Goal: Book appointment/travel/reservation

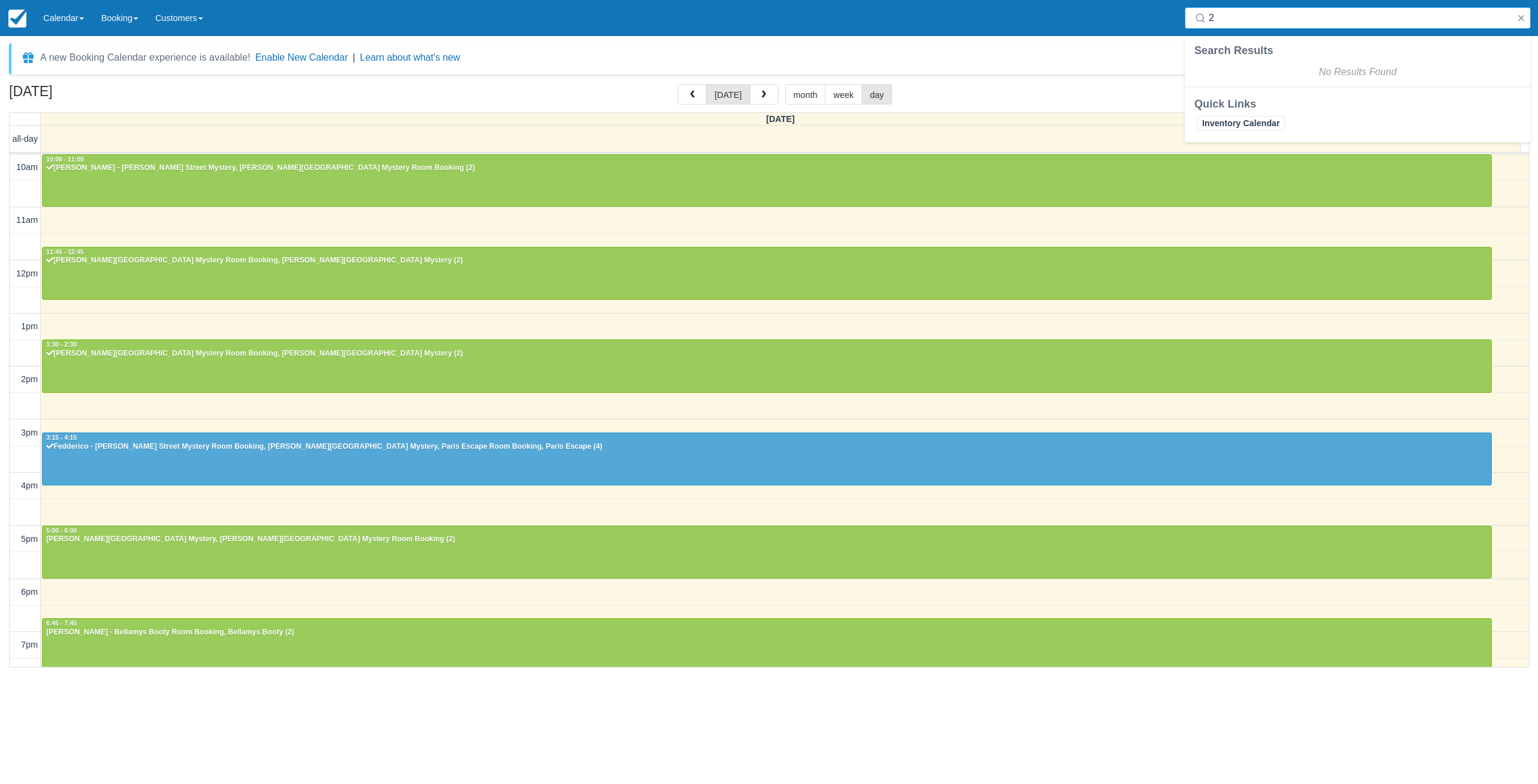
select select
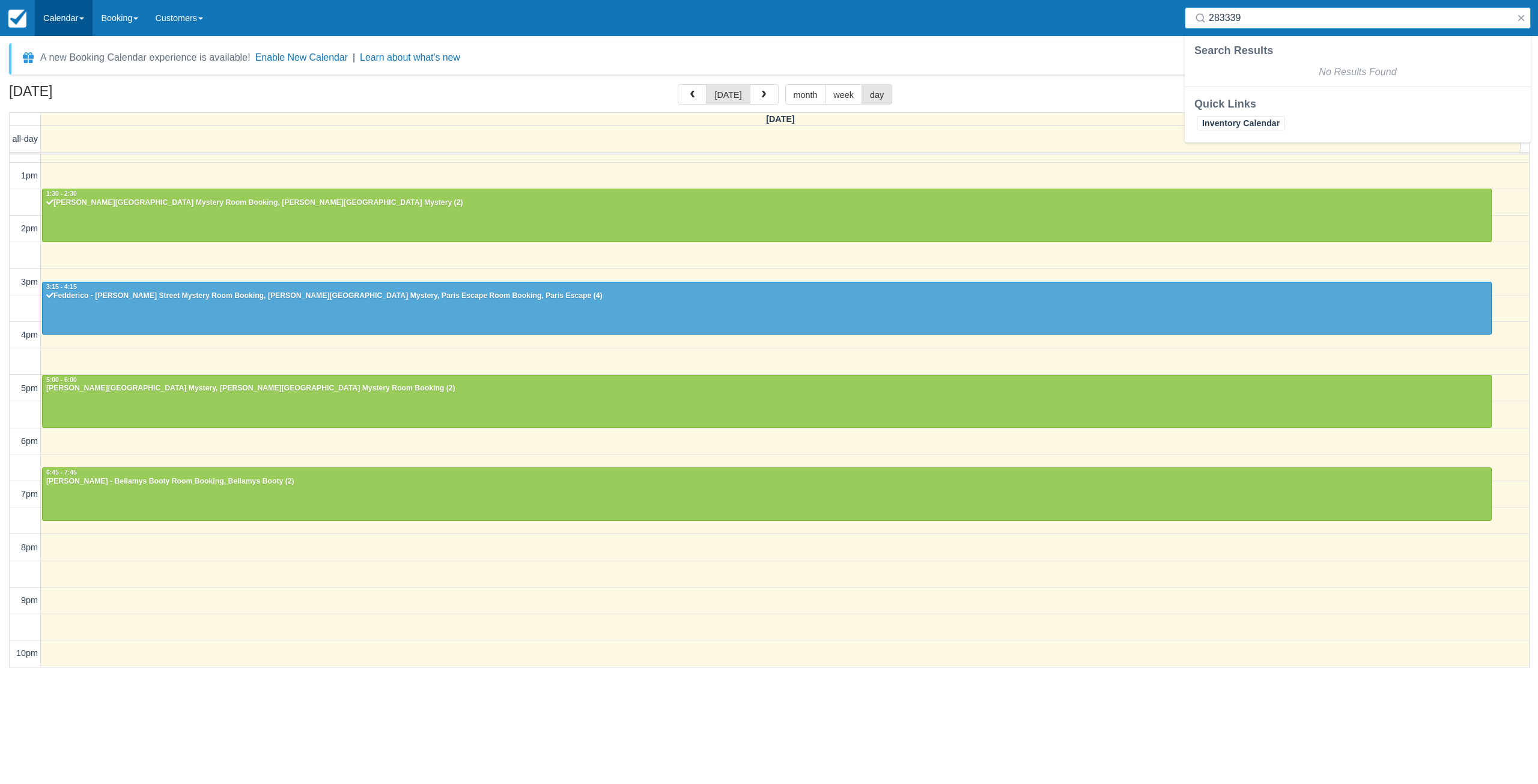
type input "283339"
click at [73, 22] on link "Calendar" at bounding box center [63, 18] width 58 height 36
click at [44, 154] on link "Day" at bounding box center [83, 164] width 95 height 26
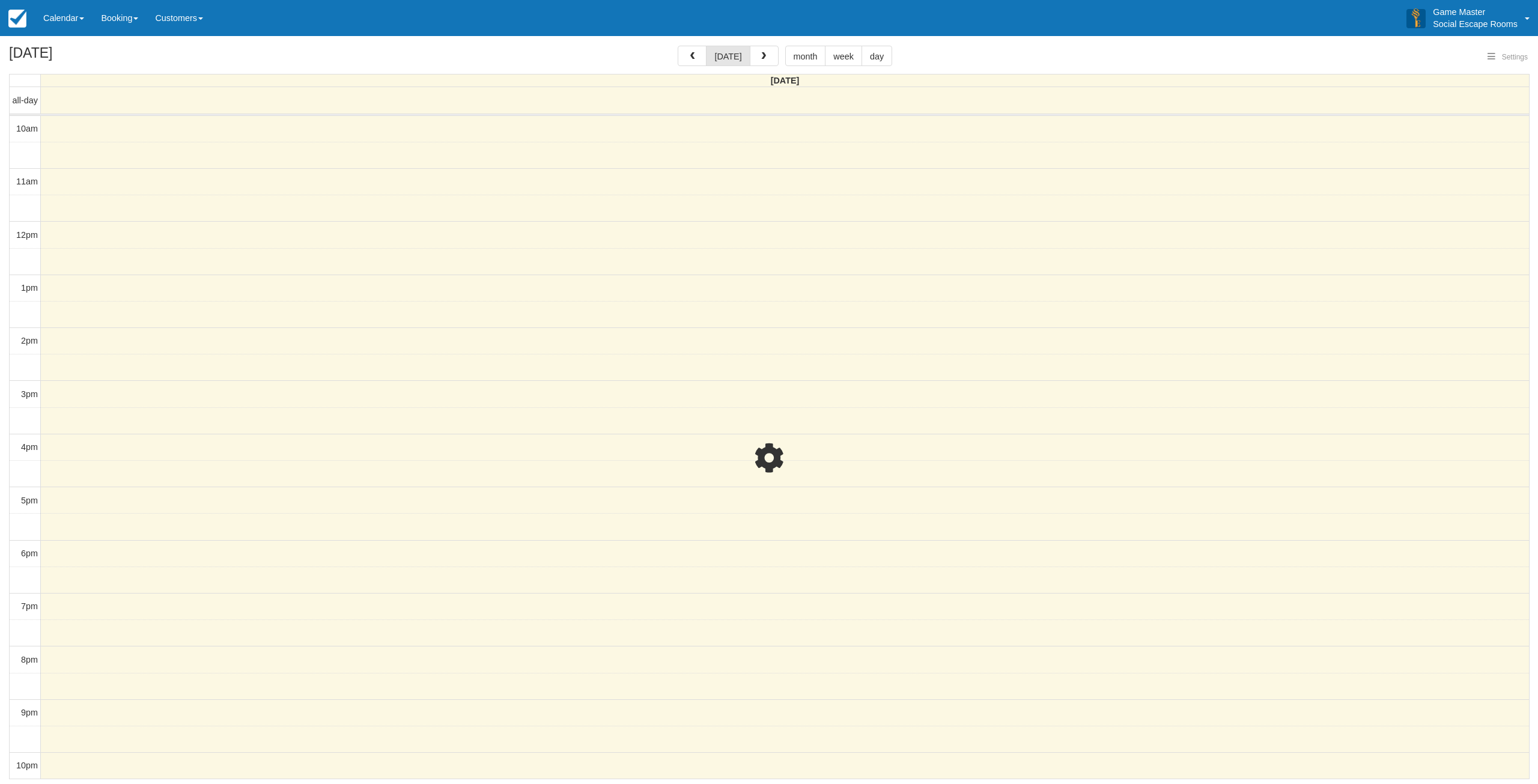
select select
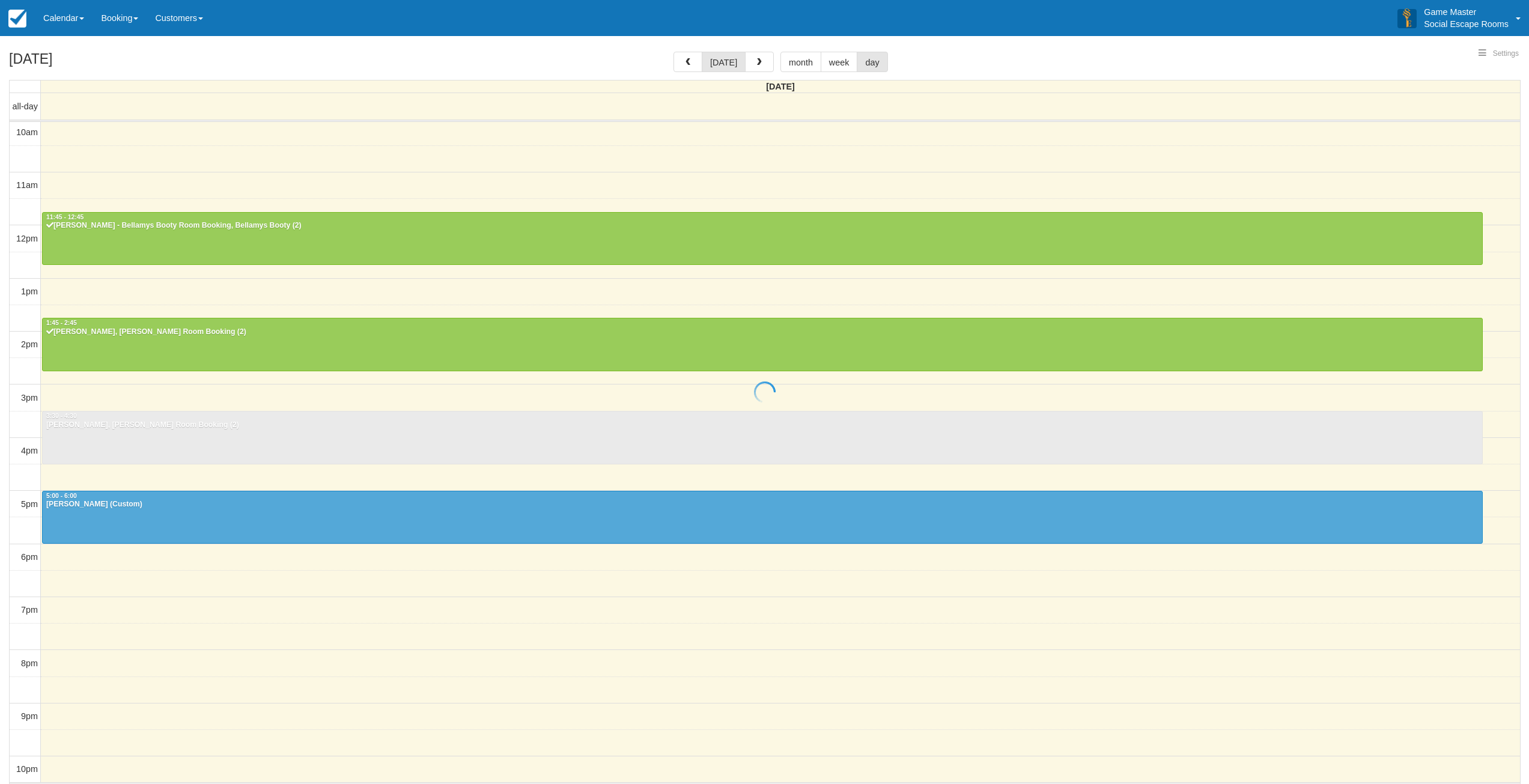
select select
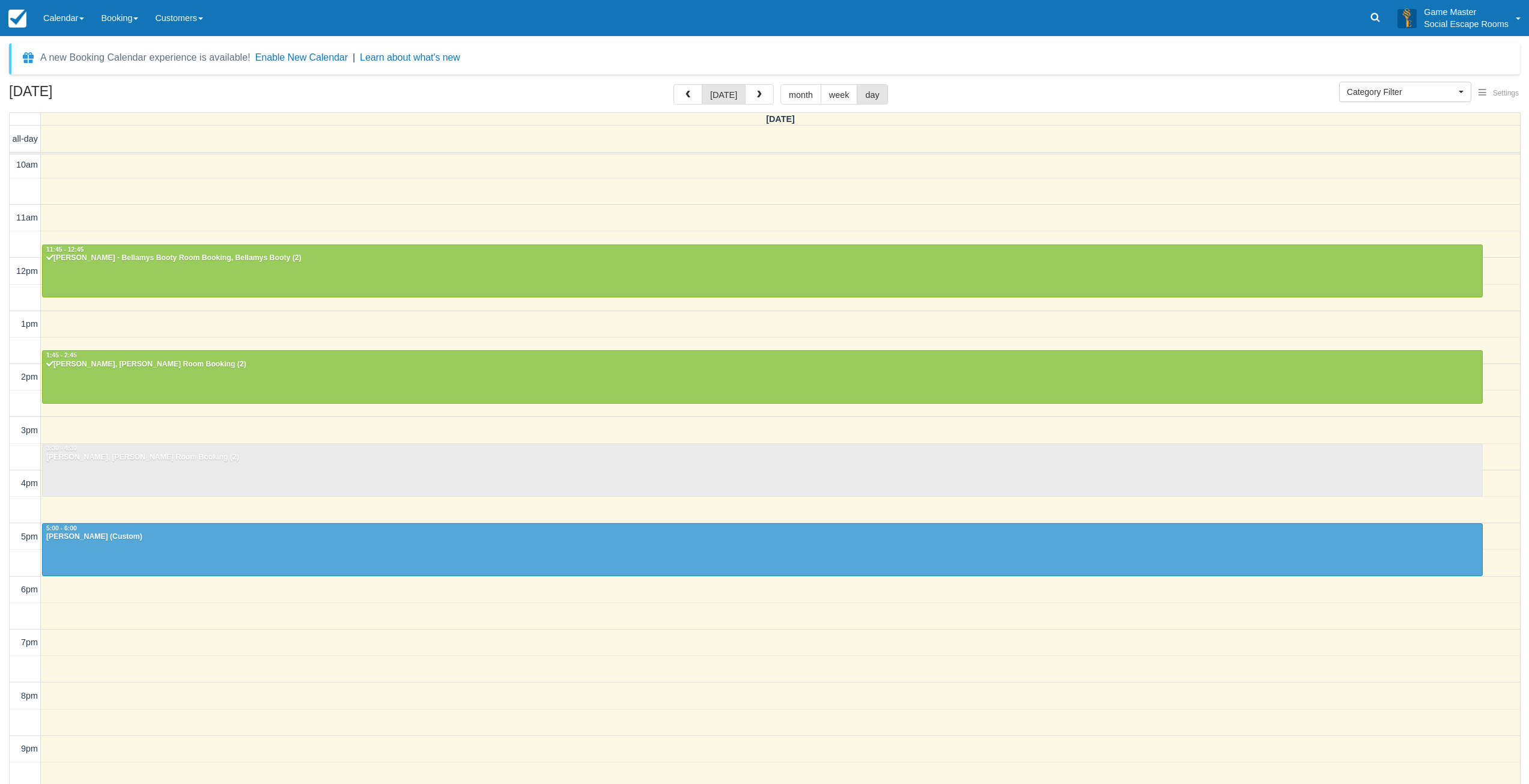
click at [186, 225] on div "10am 11am 12pm 1pm 2pm 3pm 4pm 5pm 6pm 7pm 8pm 9pm 10pm 11:45 - 12:45 [PERSON_N…" at bounding box center [764, 484] width 1511 height 665
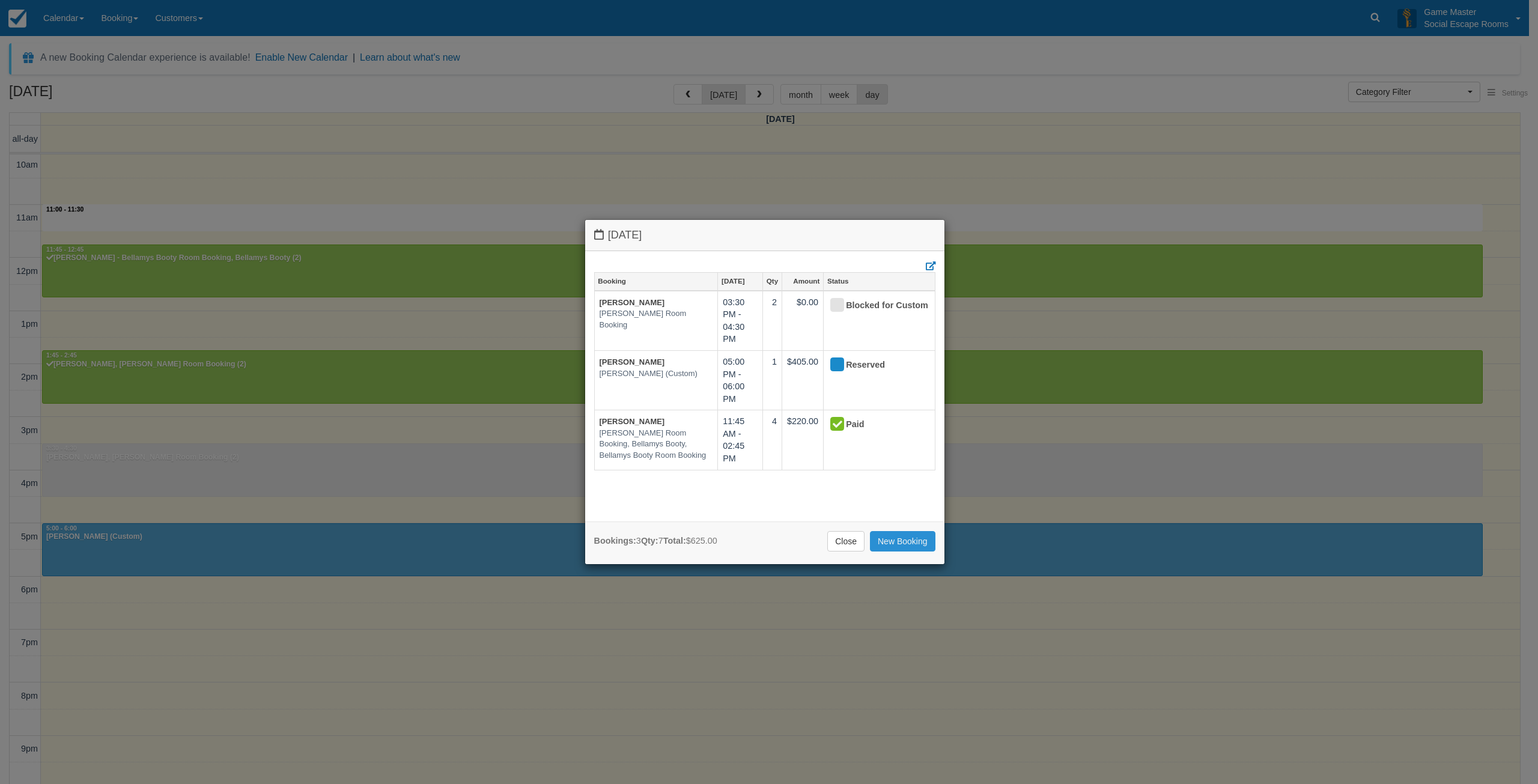
click at [896, 545] on link "New Booking" at bounding box center [903, 541] width 65 height 21
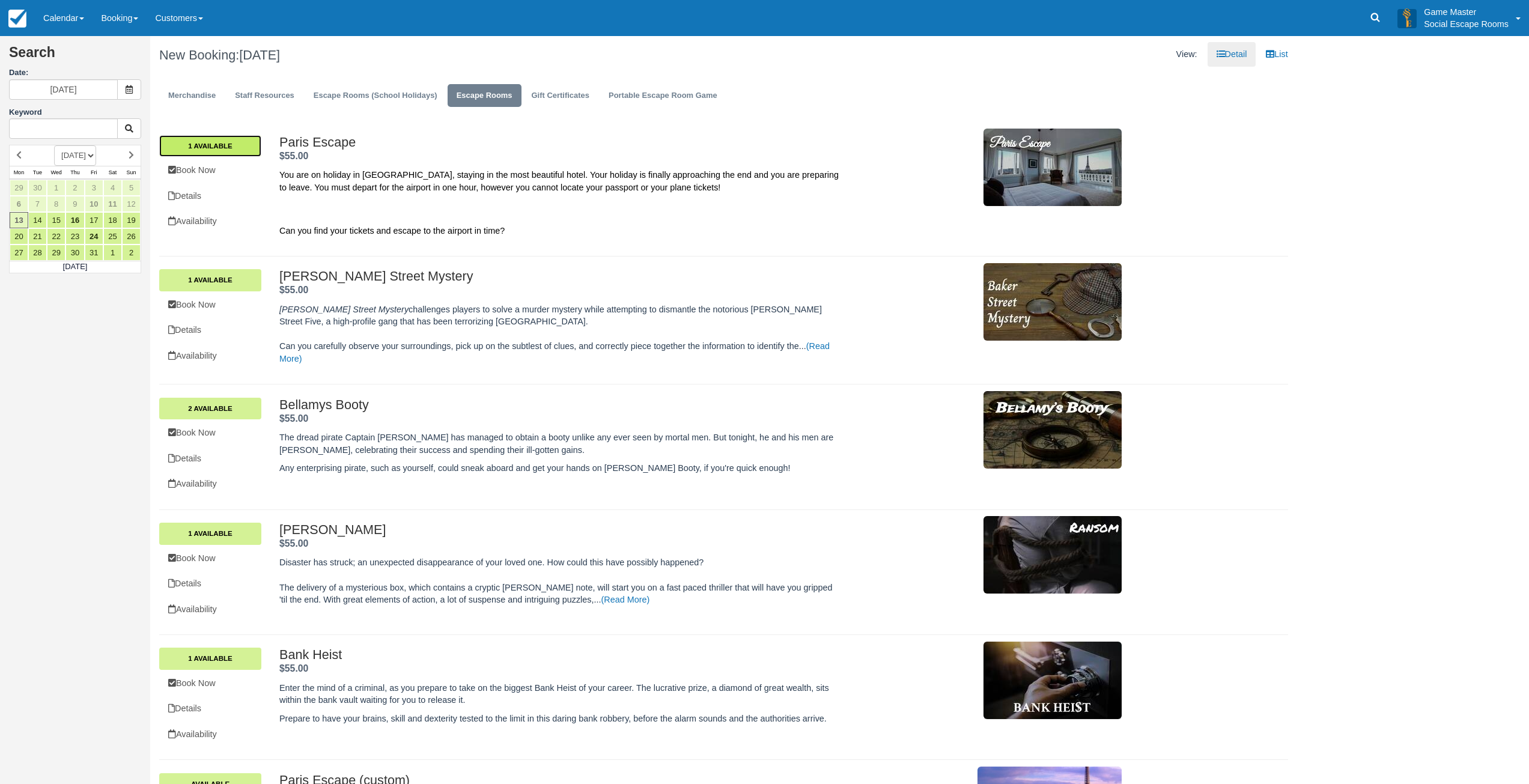
click at [239, 149] on link "1 Available" at bounding box center [210, 146] width 102 height 22
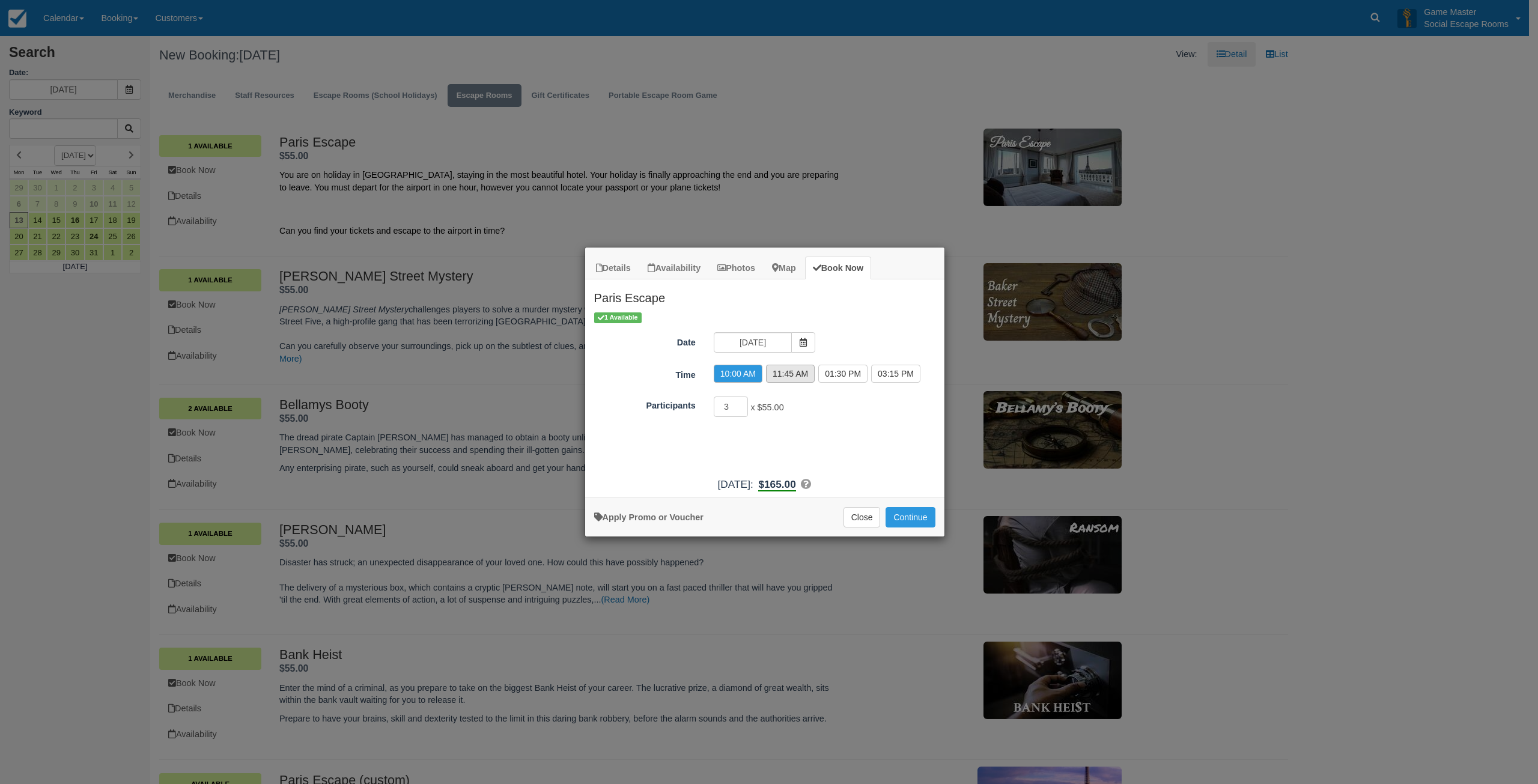
click at [778, 376] on label "11:45 AM" at bounding box center [790, 373] width 49 height 18
radio input "true"
click at [898, 512] on button "Continue" at bounding box center [910, 517] width 49 height 21
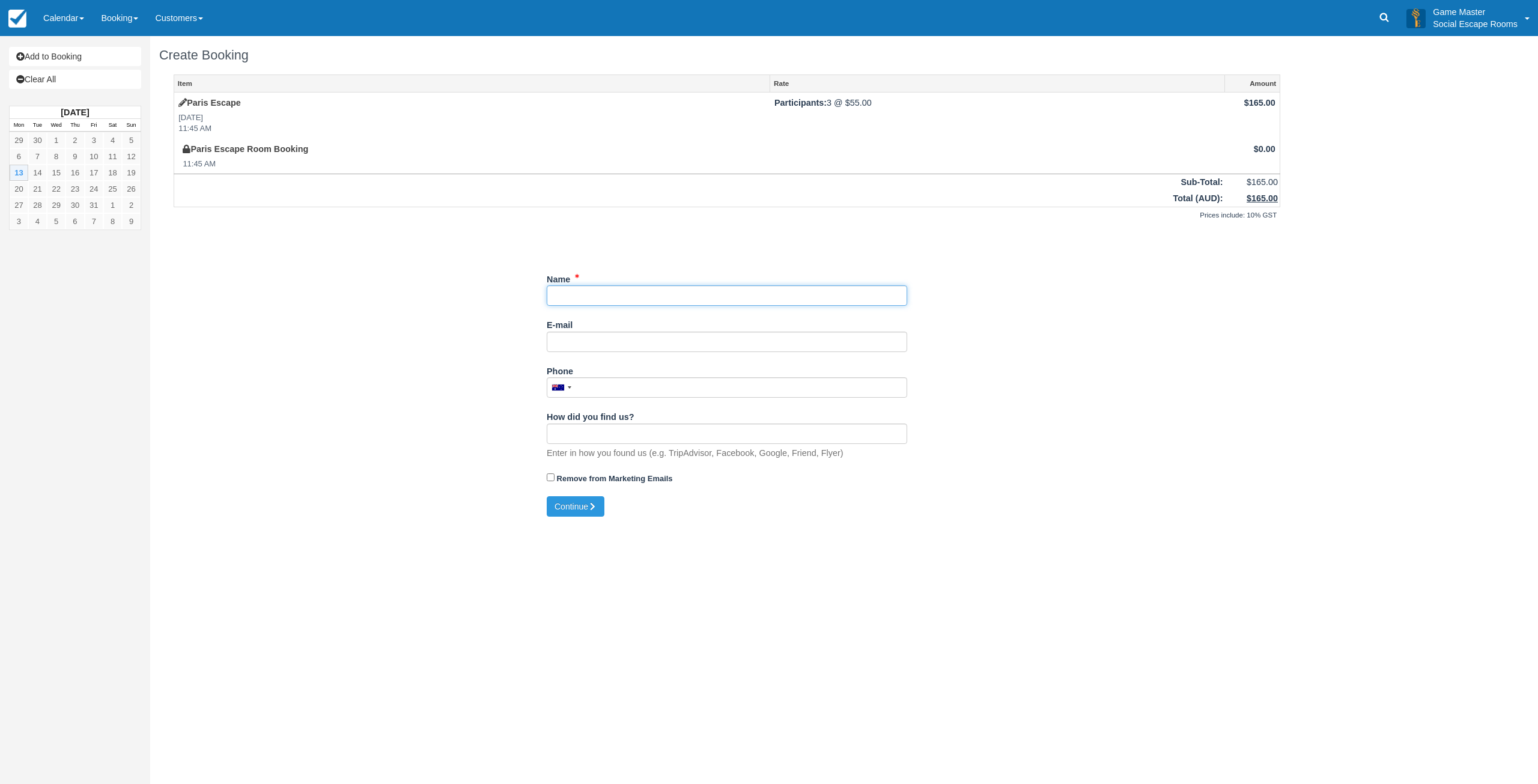
click at [658, 299] on input "Name" at bounding box center [726, 295] width 360 height 21
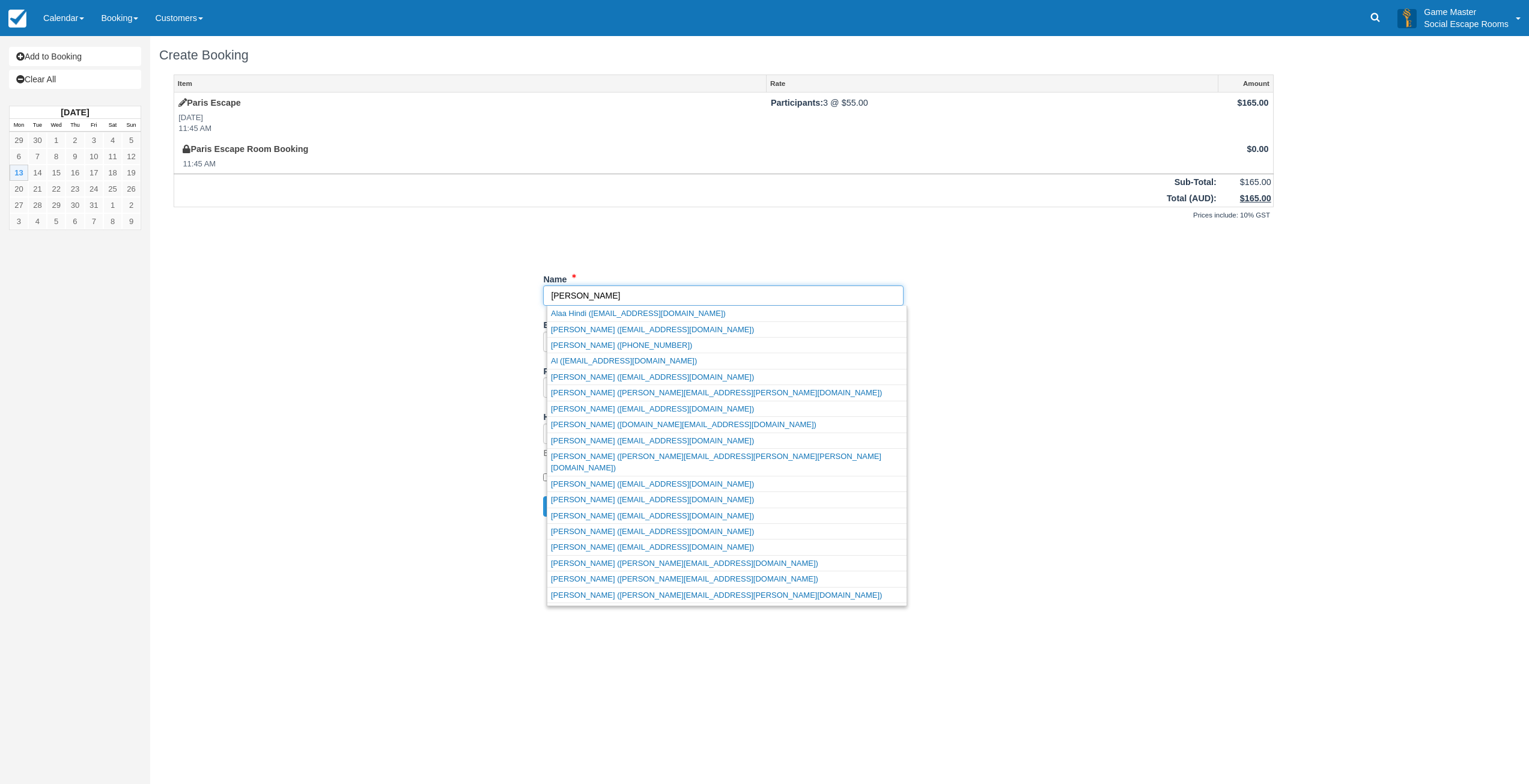
type input "Alex"
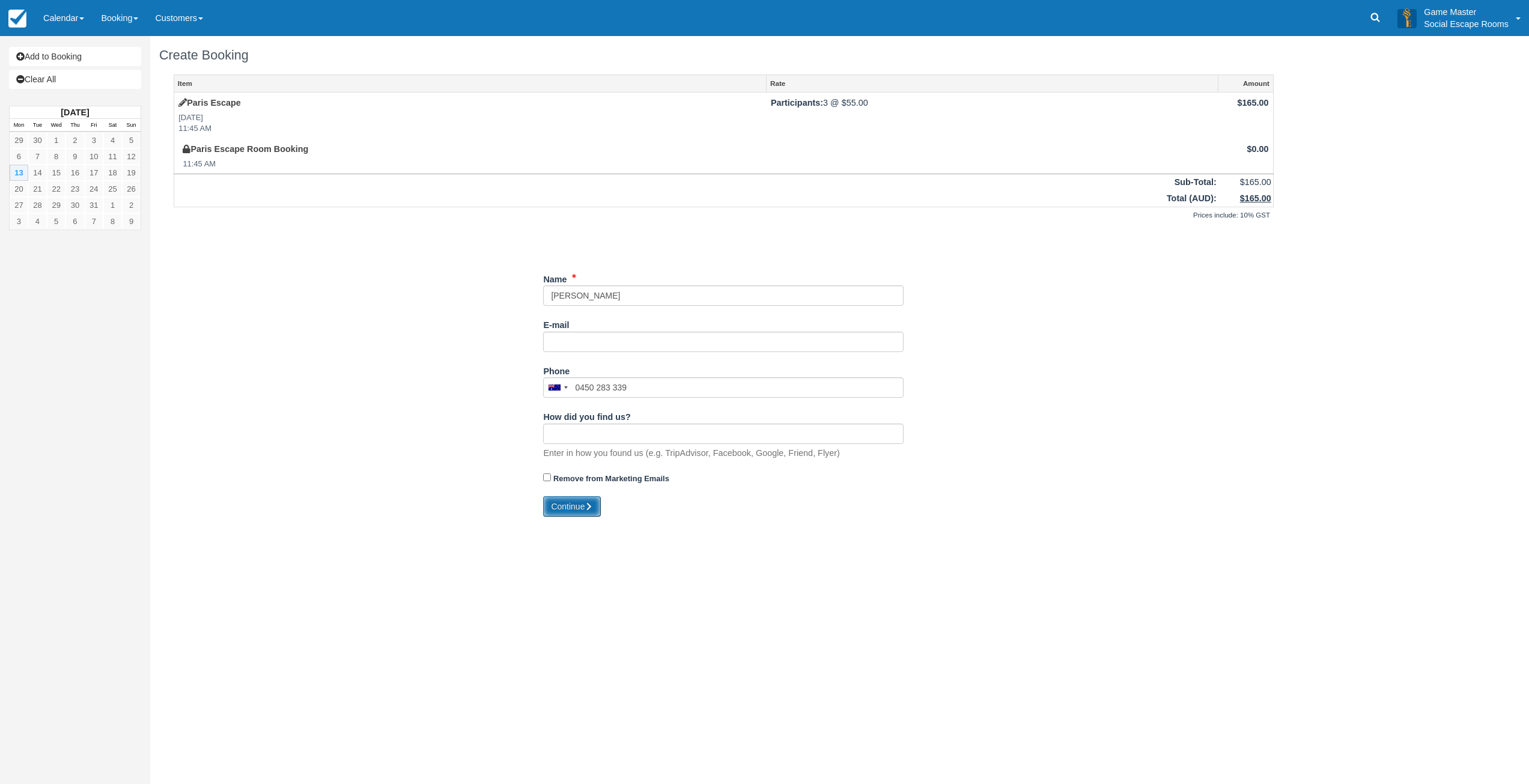
click at [574, 508] on button "Continue" at bounding box center [572, 506] width 58 height 21
type input "+61450283339"
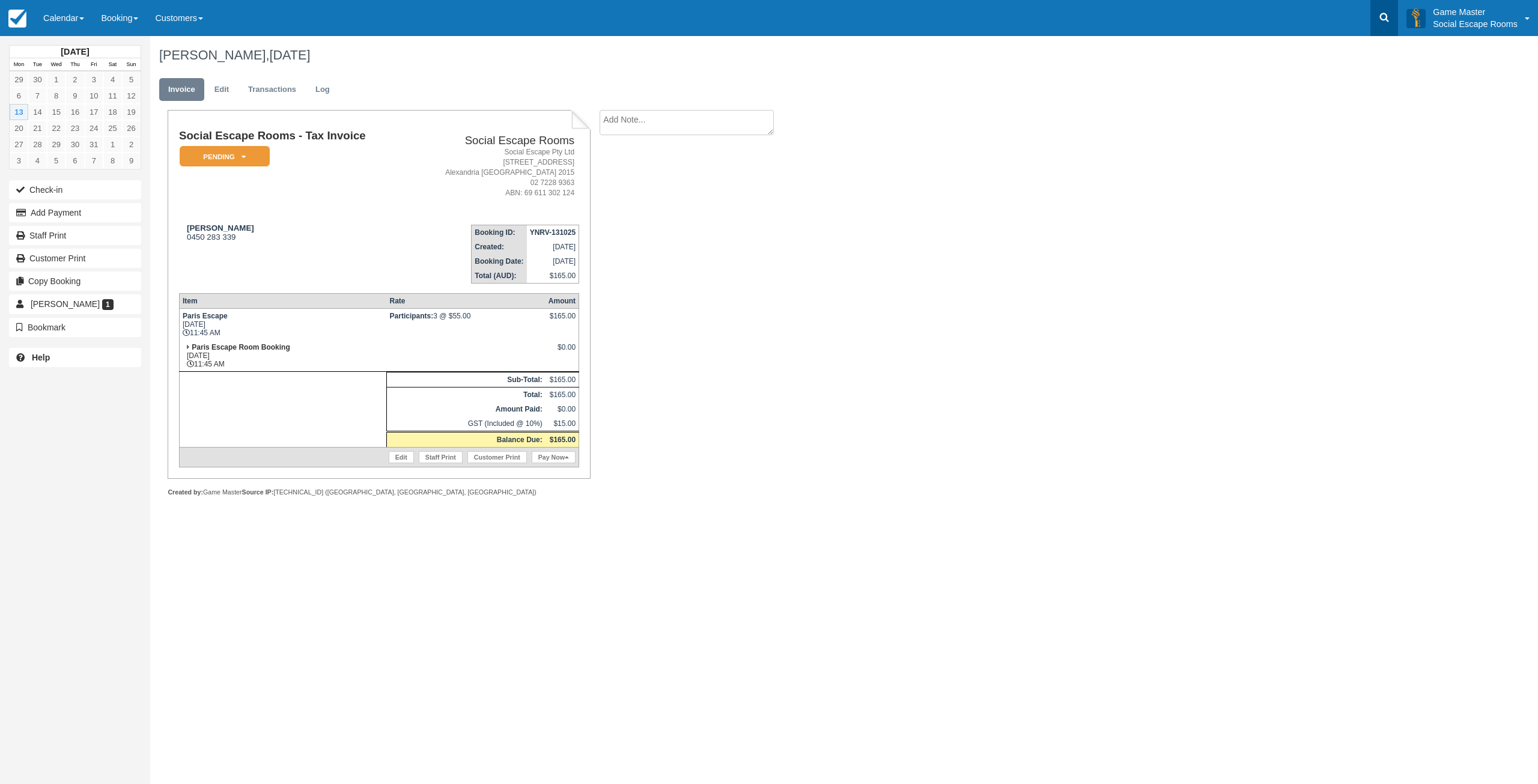
click at [1374, 16] on link at bounding box center [1384, 18] width 27 height 36
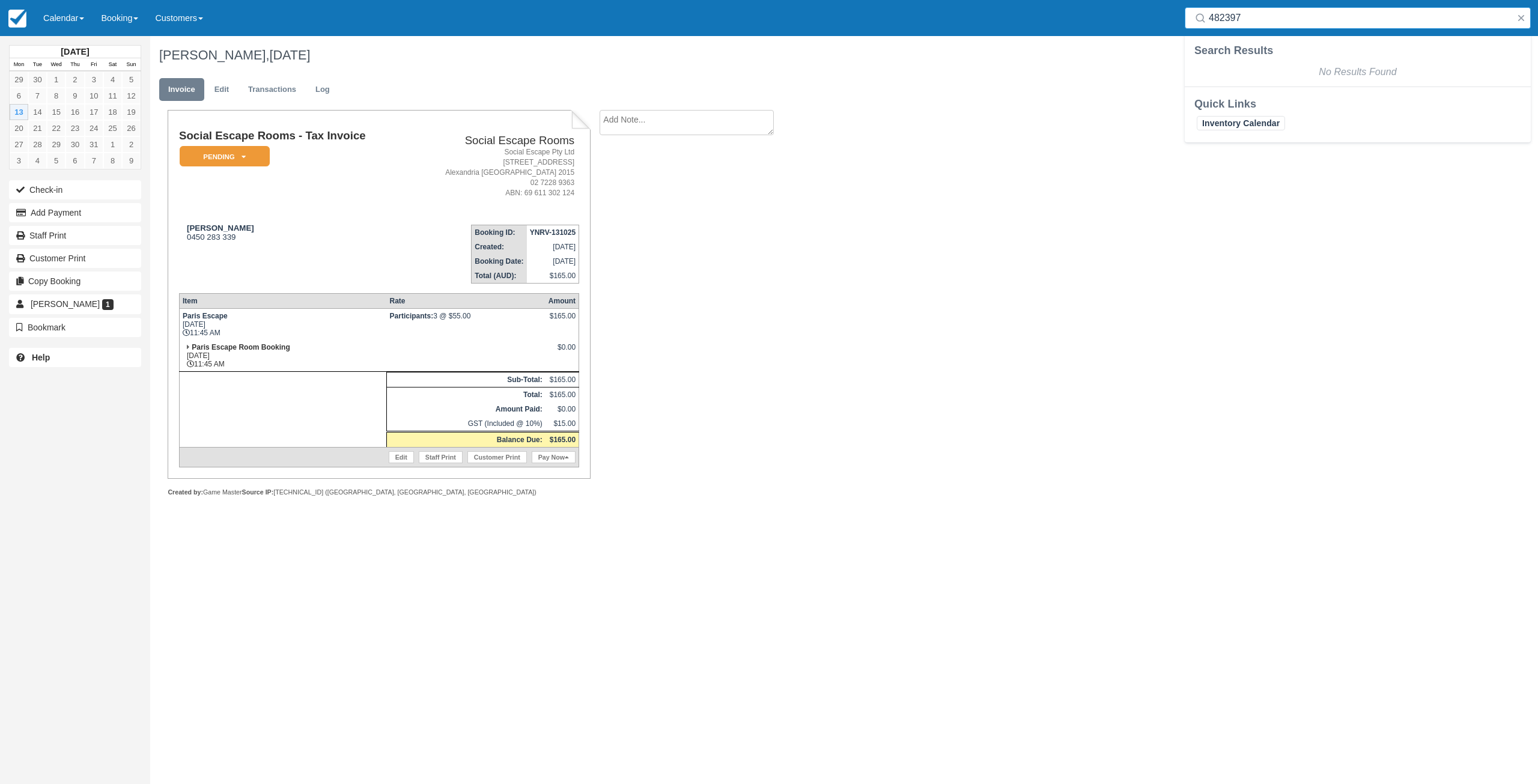
type input "482397"
